Goal: Transaction & Acquisition: Purchase product/service

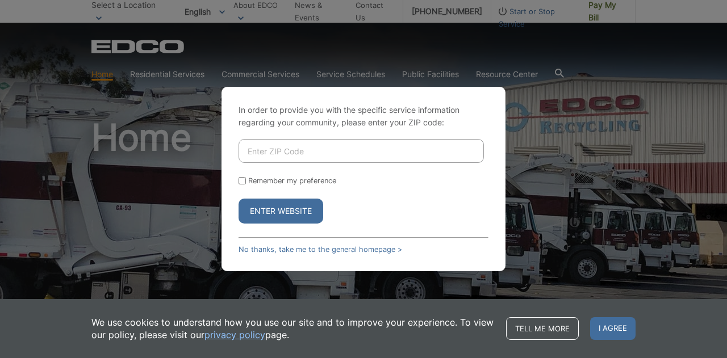
click at [275, 147] on input "Enter ZIP Code" at bounding box center [360, 151] width 245 height 24
type input "91941"
click at [241, 185] on input "Remember my preference" at bounding box center [241, 180] width 7 height 7
checkbox input "true"
click at [264, 207] on button "Enter Website" at bounding box center [280, 211] width 85 height 25
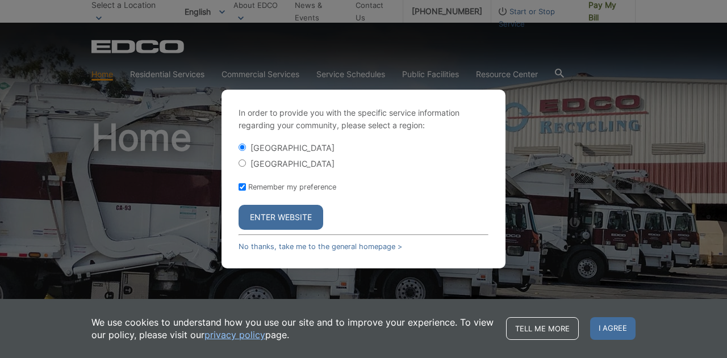
click at [263, 214] on button "Enter Website" at bounding box center [280, 217] width 85 height 25
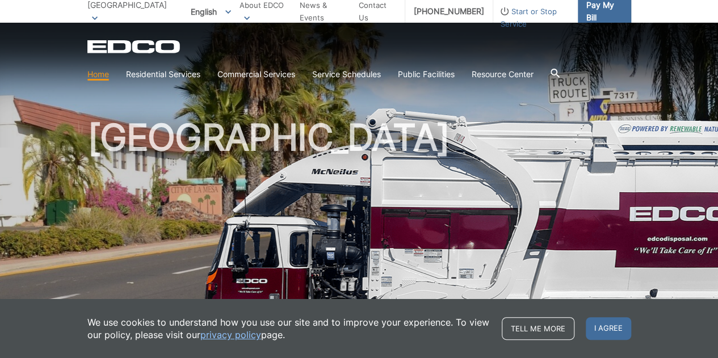
click at [589, 9] on span "Pay My Bill" at bounding box center [605, 11] width 36 height 25
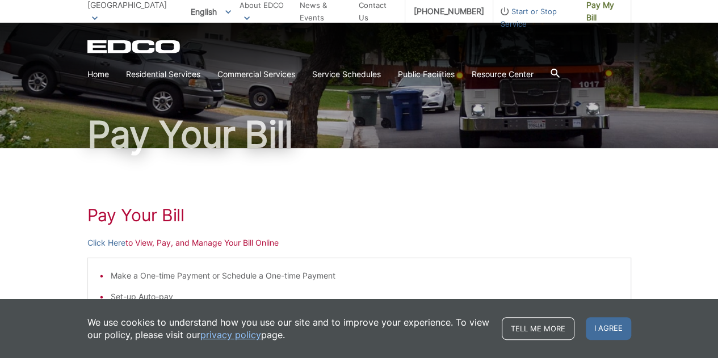
scroll to position [114, 0]
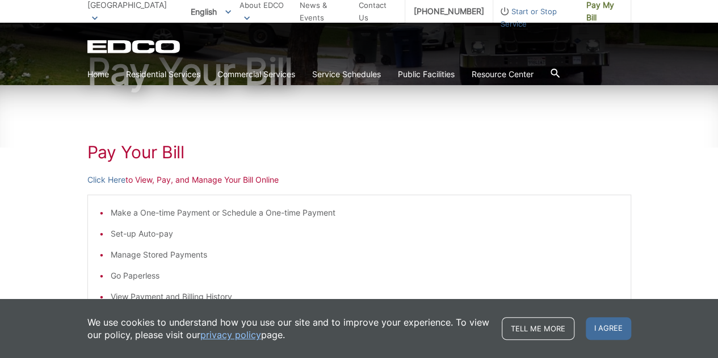
click at [141, 181] on p "Click Here to View, Pay, and Manage Your Bill Online" at bounding box center [359, 180] width 544 height 12
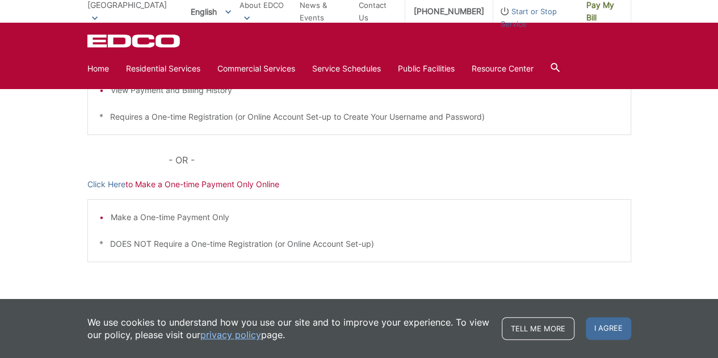
scroll to position [355, 0]
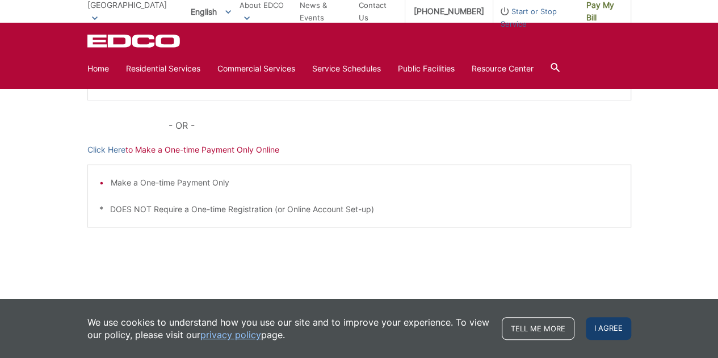
click at [597, 331] on span "I agree" at bounding box center [608, 328] width 45 height 23
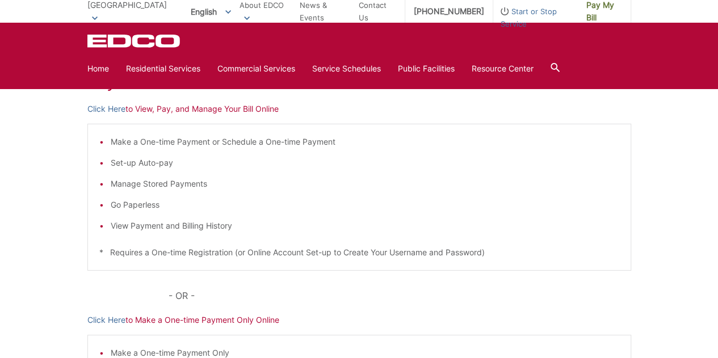
scroll to position [128, 0]
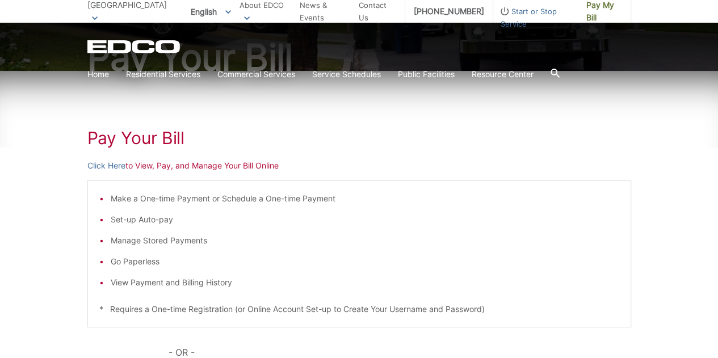
click at [144, 166] on p "Click Here to View, Pay, and Manage Your Bill Online" at bounding box center [359, 166] width 544 height 12
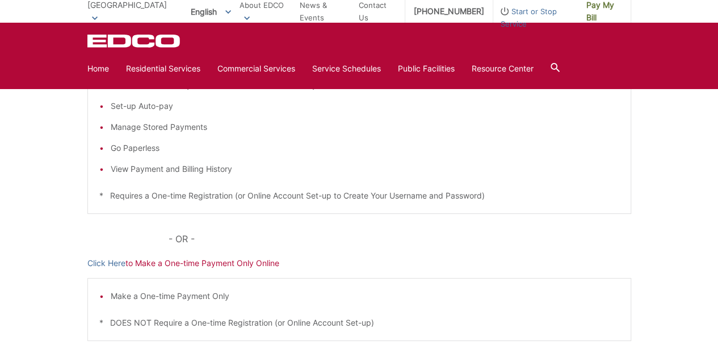
scroll to position [298, 0]
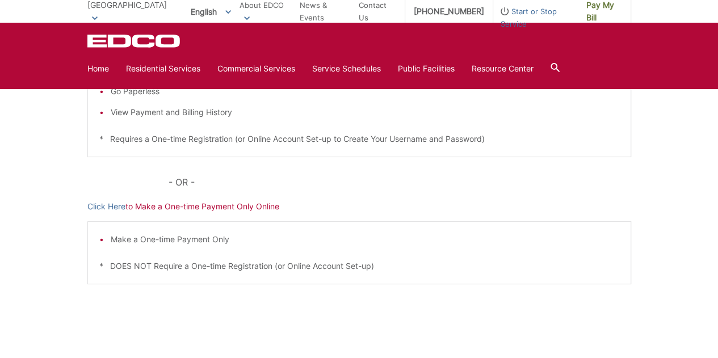
click at [145, 206] on p "Click Here to Make a One-time Payment Only Online" at bounding box center [359, 206] width 544 height 12
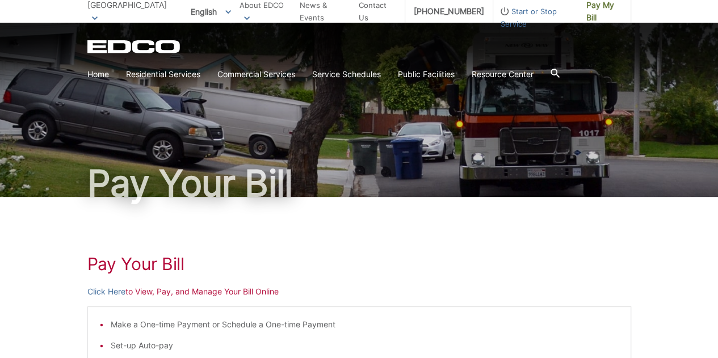
scroll to position [0, 0]
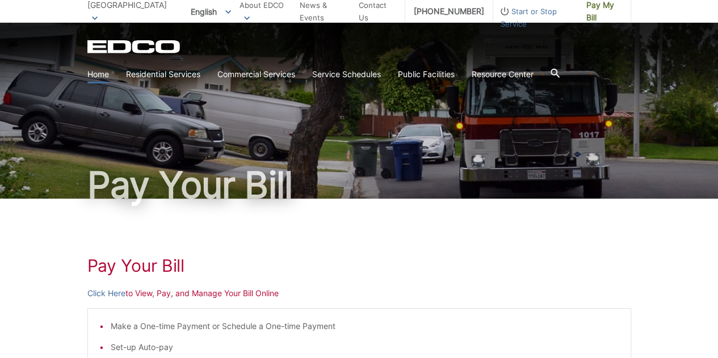
click at [100, 77] on link "Home" at bounding box center [98, 74] width 22 height 12
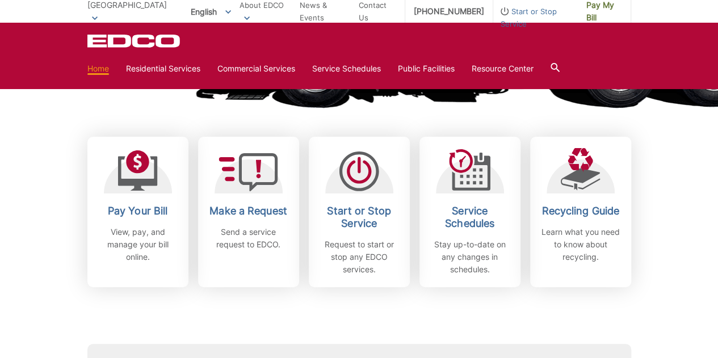
scroll to position [284, 0]
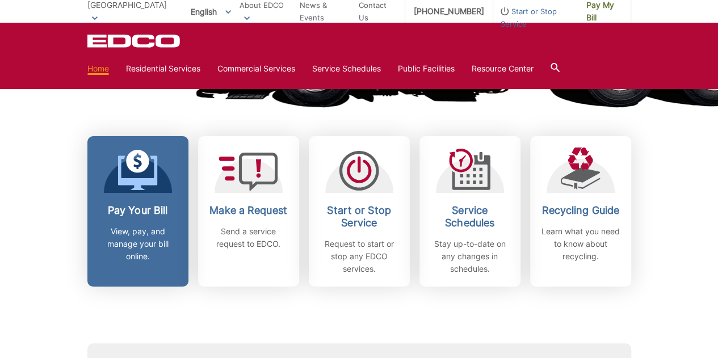
click at [126, 204] on h2 "Pay Your Bill" at bounding box center [138, 210] width 84 height 12
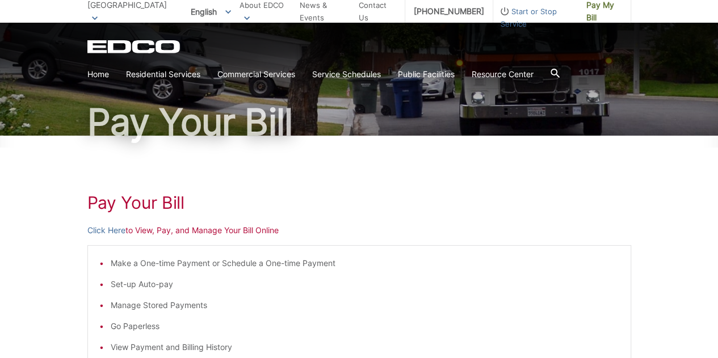
scroll to position [114, 0]
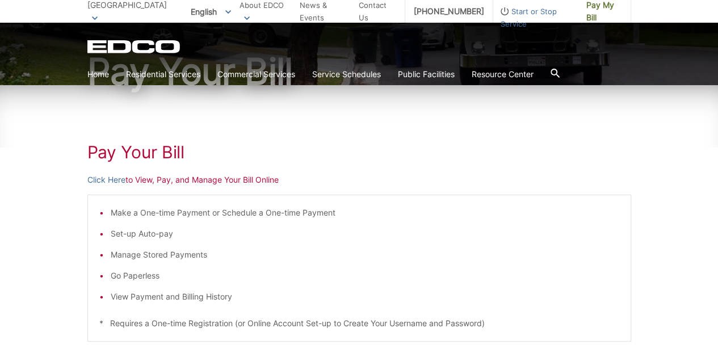
click at [149, 180] on p "Click Here to View, Pay, and Manage Your Bill Online" at bounding box center [359, 180] width 544 height 12
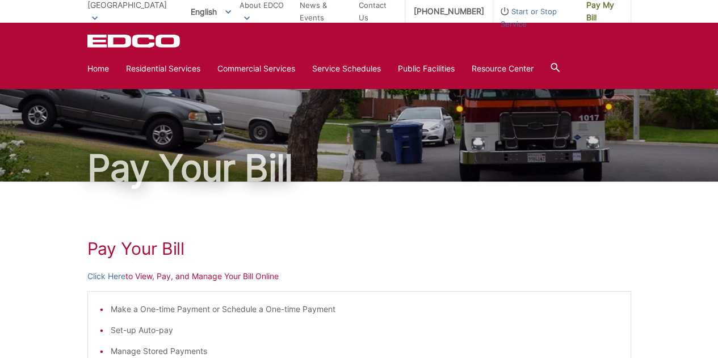
scroll to position [14, 0]
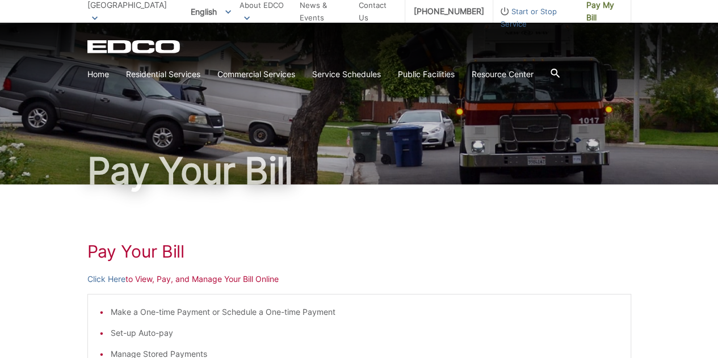
click at [236, 279] on p "Click Here to View, Pay, and Manage Your Bill Online" at bounding box center [359, 279] width 544 height 12
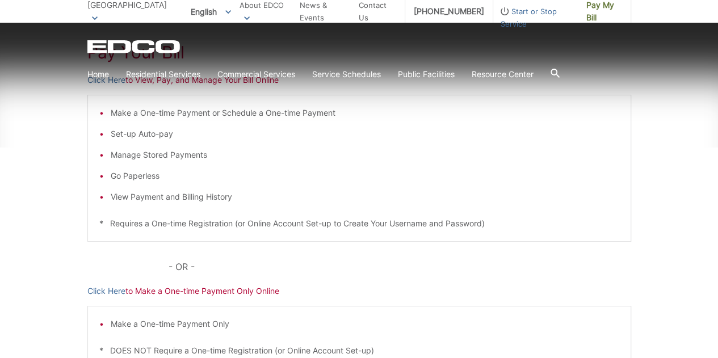
scroll to position [241, 0]
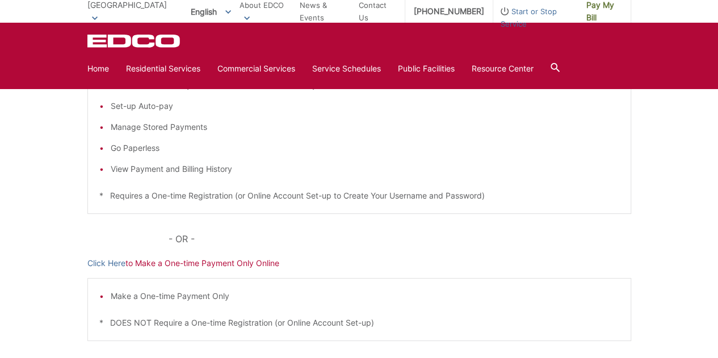
click at [171, 261] on p "Click Here to Make a One-time Payment Only Online" at bounding box center [359, 263] width 544 height 12
click at [153, 261] on p "Click Here to Make a One-time Payment Only Online" at bounding box center [359, 263] width 544 height 12
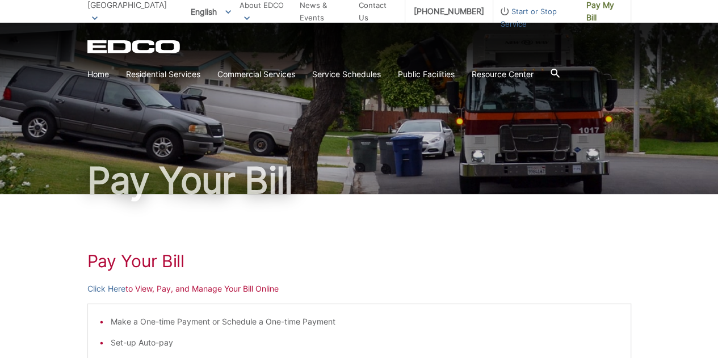
scroll to position [0, 0]
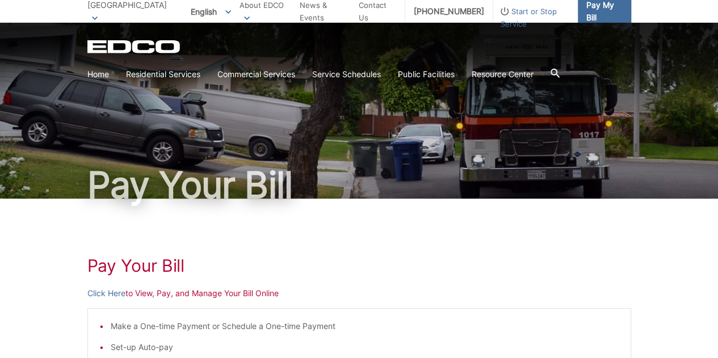
click at [602, 7] on span "Pay My Bill" at bounding box center [605, 11] width 36 height 25
click at [162, 294] on p "Click Here to View, Pay, and Manage Your Bill Online" at bounding box center [359, 293] width 544 height 12
click at [149, 295] on p "Click Here to View, Pay, and Manage Your Bill Online" at bounding box center [359, 293] width 544 height 12
click at [99, 73] on link "Home" at bounding box center [98, 74] width 22 height 12
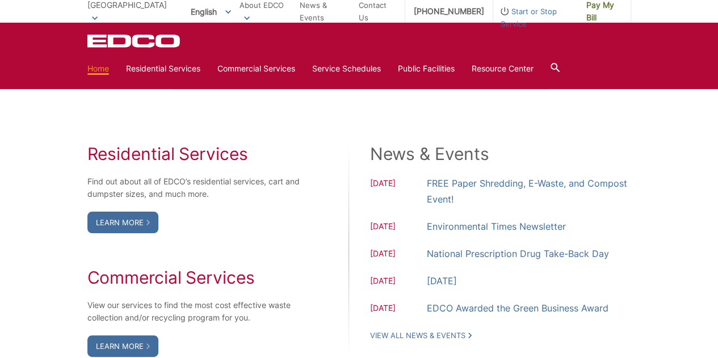
scroll to position [909, 0]
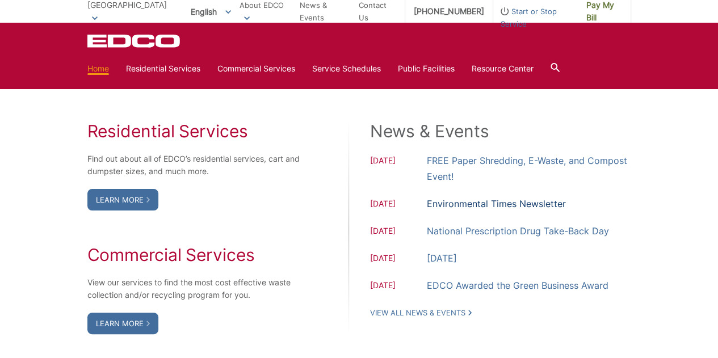
click at [468, 202] on link "Environmental Times Newsletter" at bounding box center [496, 204] width 139 height 16
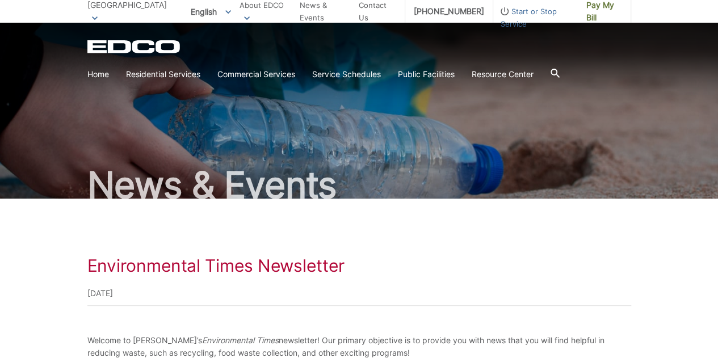
click at [98, 16] on icon at bounding box center [95, 17] width 6 height 3
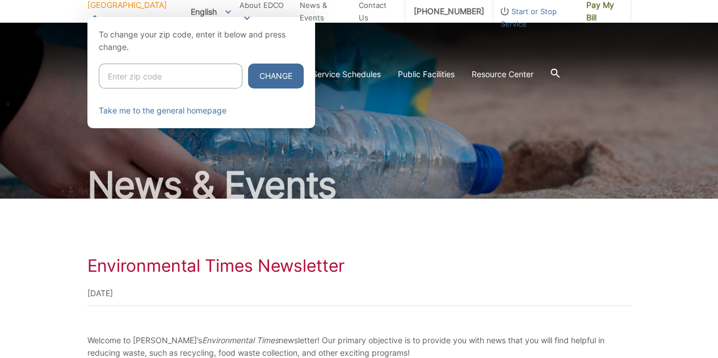
click at [501, 154] on div at bounding box center [359, 196] width 718 height 358
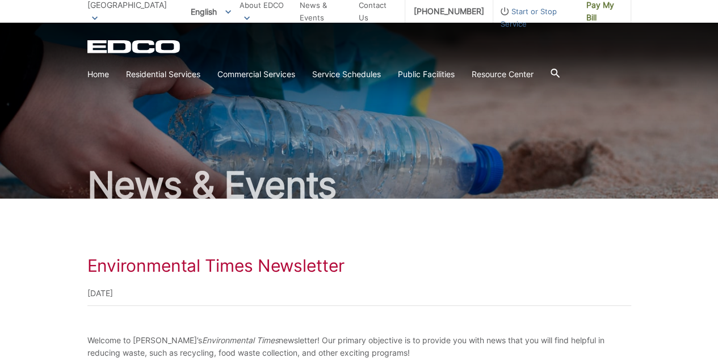
click at [529, 10] on span "Start or Stop Service" at bounding box center [535, 17] width 85 height 25
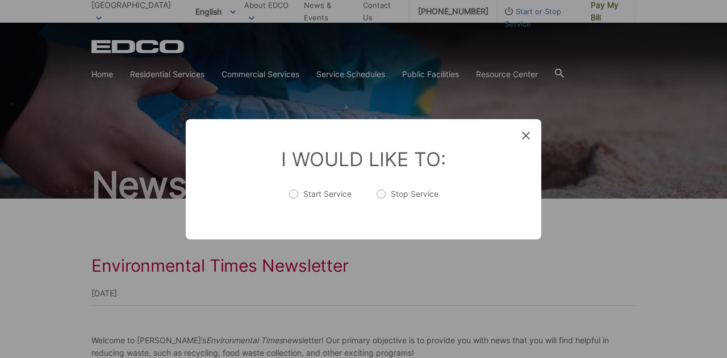
click at [702, 206] on div "Entry Status None In Progress Completed None None In Progress Completed I Would…" at bounding box center [363, 179] width 727 height 358
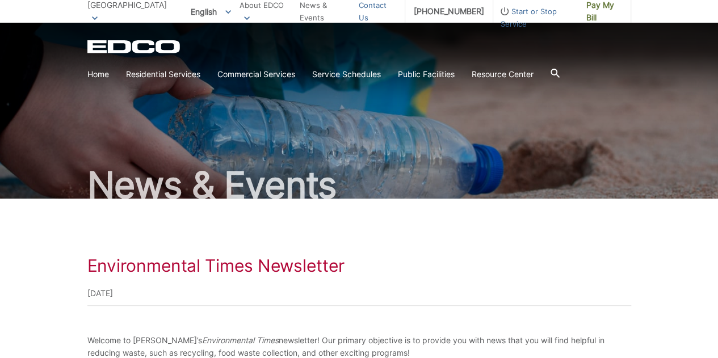
click at [376, 7] on link "Contact Us" at bounding box center [377, 11] width 37 height 25
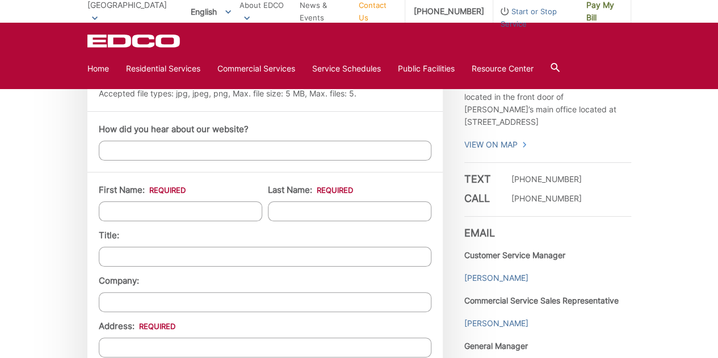
scroll to position [909, 0]
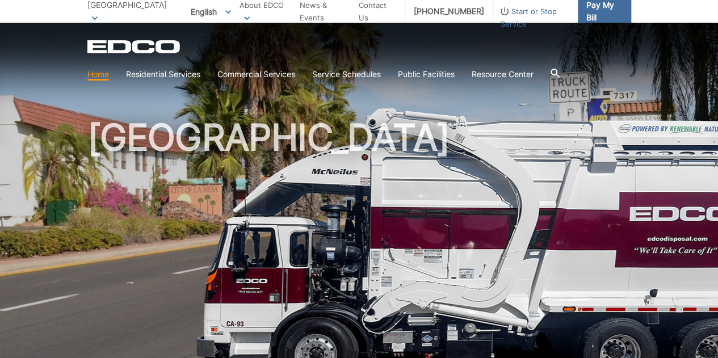
click at [609, 11] on span "Pay My Bill" at bounding box center [605, 11] width 36 height 25
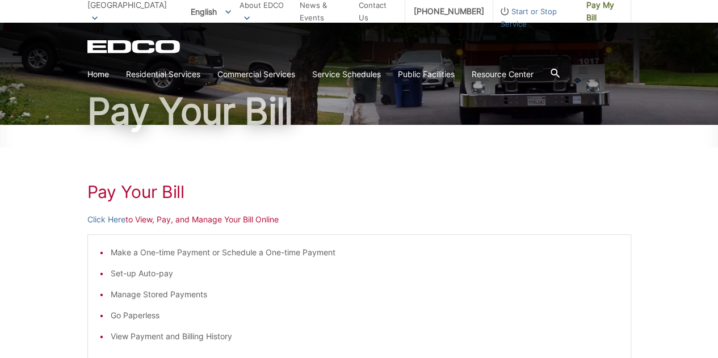
scroll to position [114, 0]
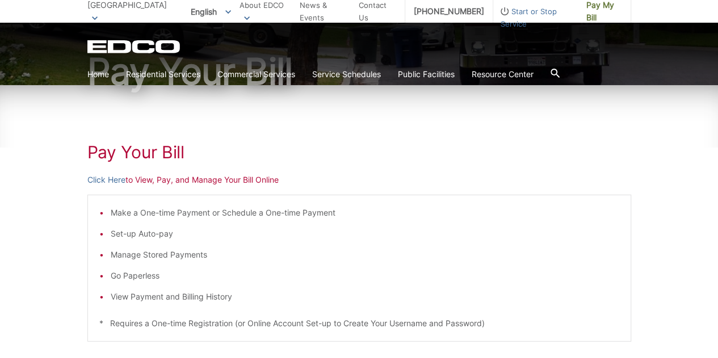
click at [147, 175] on p "Click Here to View, Pay, and Manage Your Bill Online" at bounding box center [359, 180] width 544 height 12
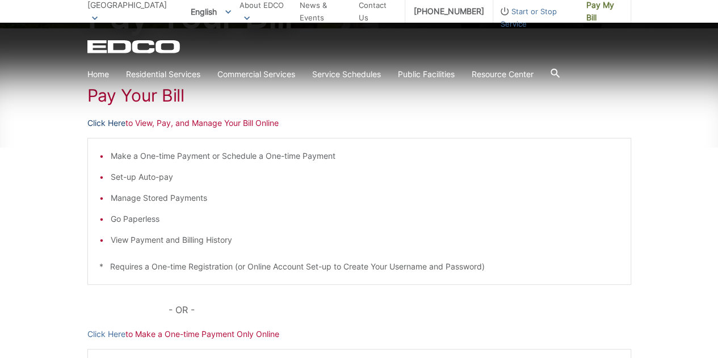
click at [107, 125] on link "Click Here" at bounding box center [106, 123] width 38 height 12
